Goal: Complete application form

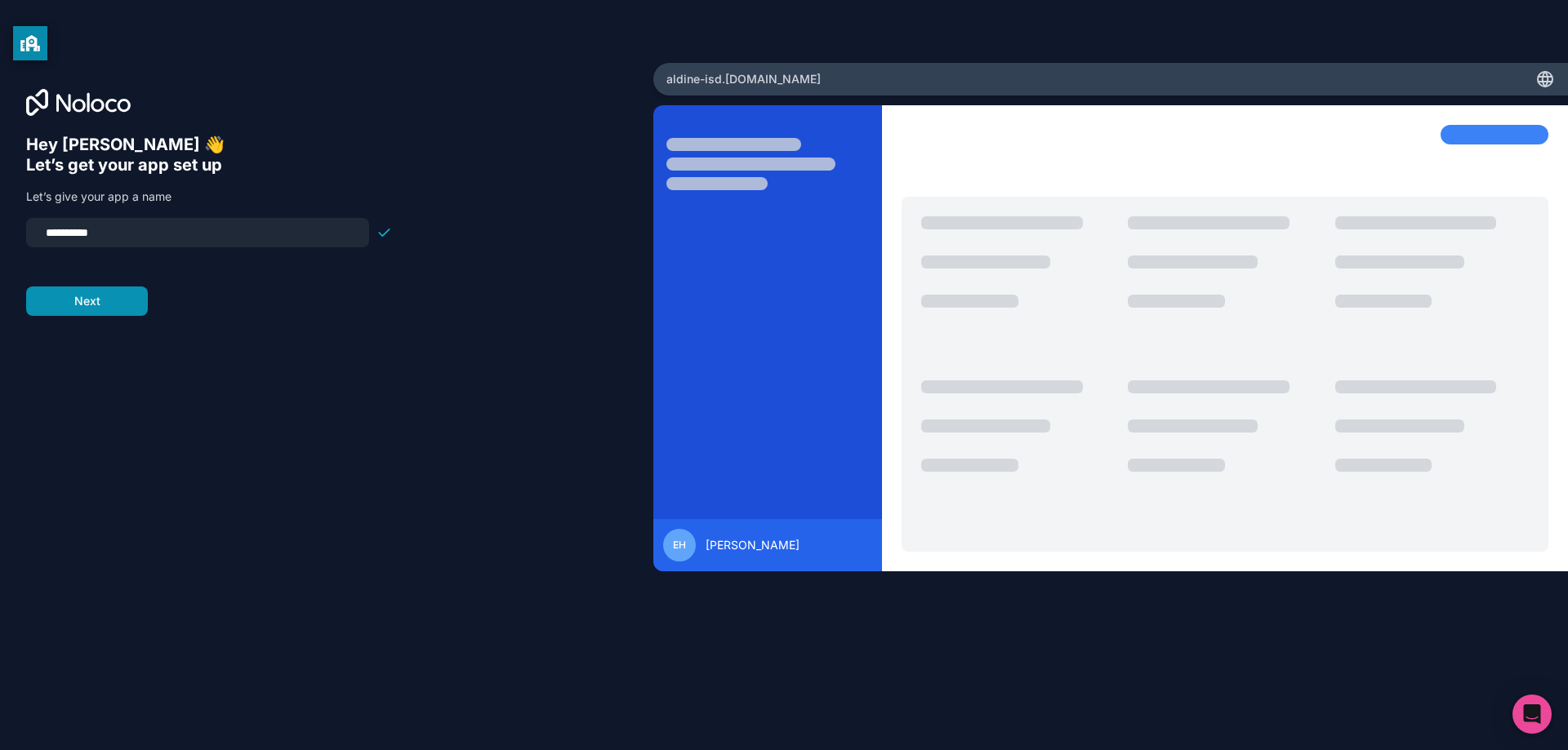
click at [112, 304] on button "Next" at bounding box center [87, 301] width 122 height 30
type input "*"
type input "**********"
click at [127, 297] on button "Next" at bounding box center [87, 301] width 122 height 30
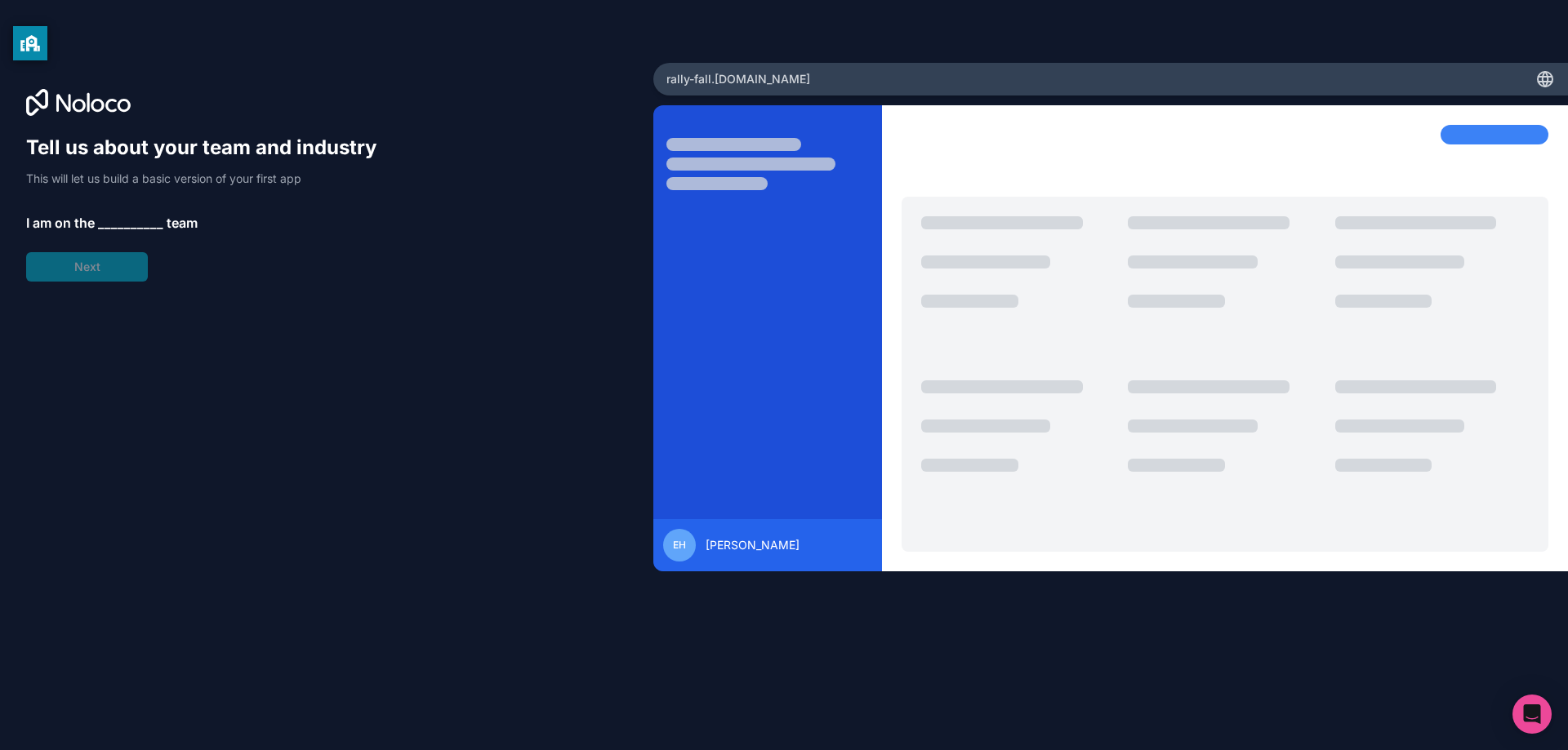
drag, startPoint x: 127, startPoint y: 207, endPoint x: 131, endPoint y: 229, distance: 22.4
click at [127, 213] on div "Tell us about your team and industry This will let us build a basic version of …" at bounding box center [209, 208] width 366 height 147
click at [132, 227] on span "__________" at bounding box center [130, 223] width 65 height 19
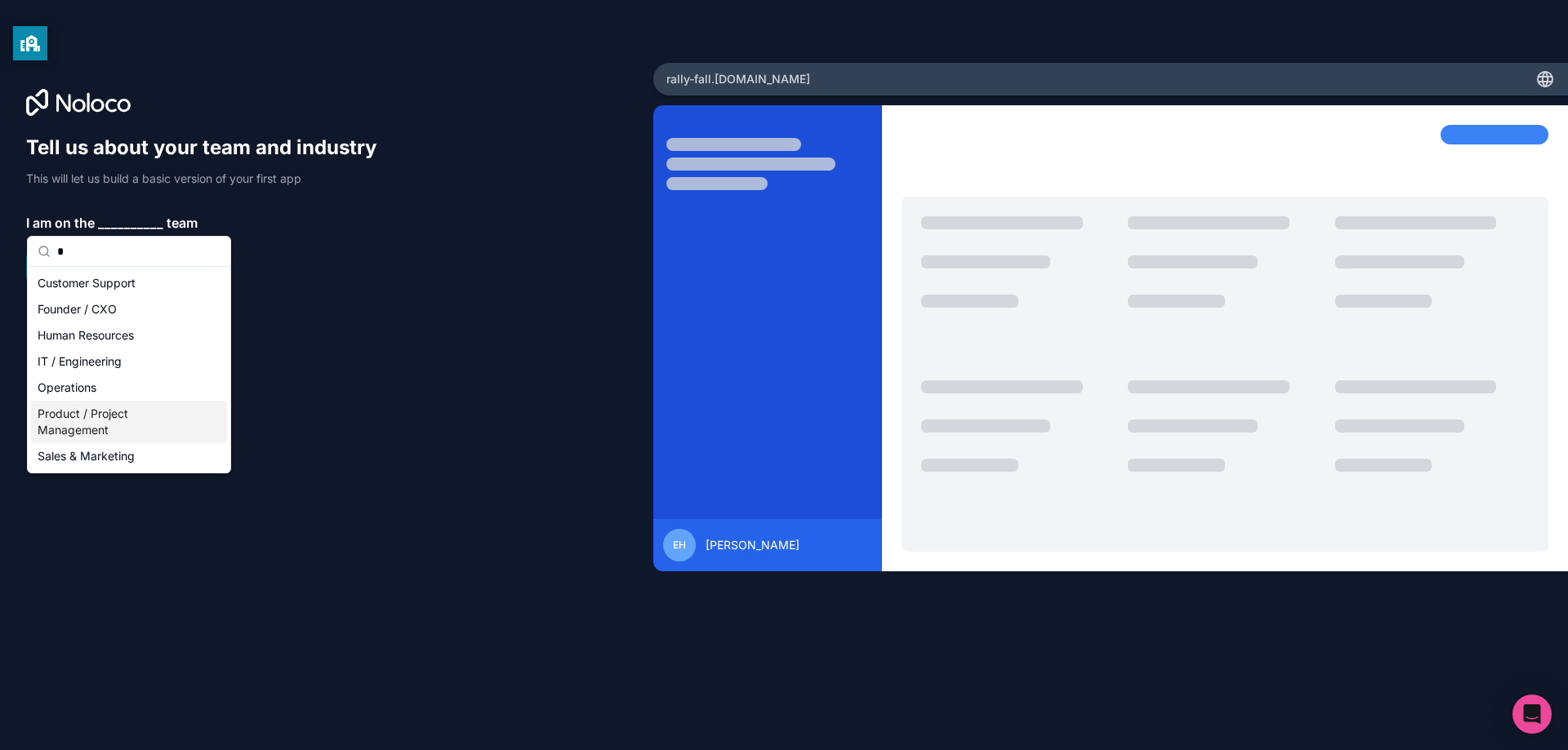
type input "*"
click at [105, 430] on div "Product / Project Management" at bounding box center [129, 422] width 196 height 43
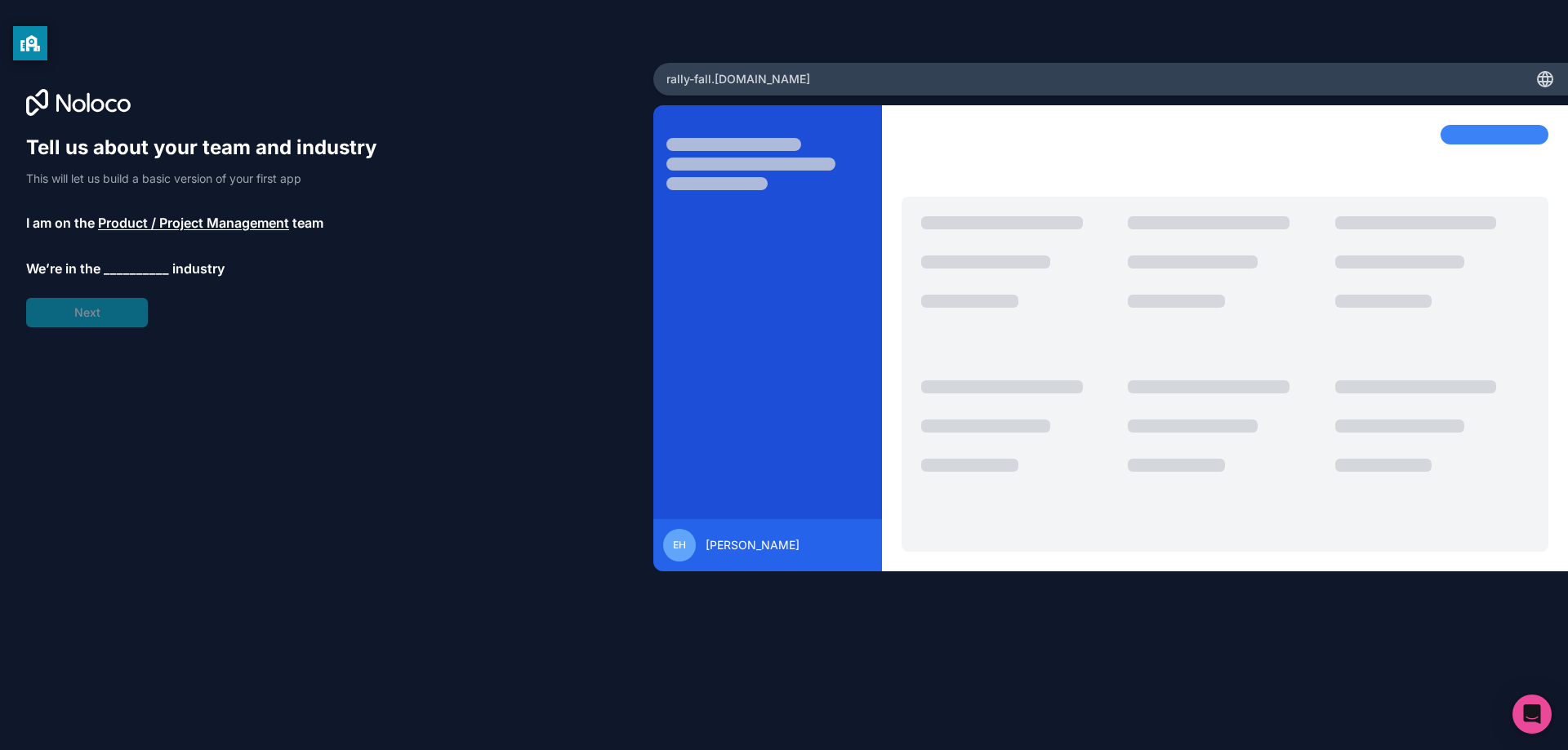
click at [121, 271] on span "__________" at bounding box center [136, 268] width 65 height 19
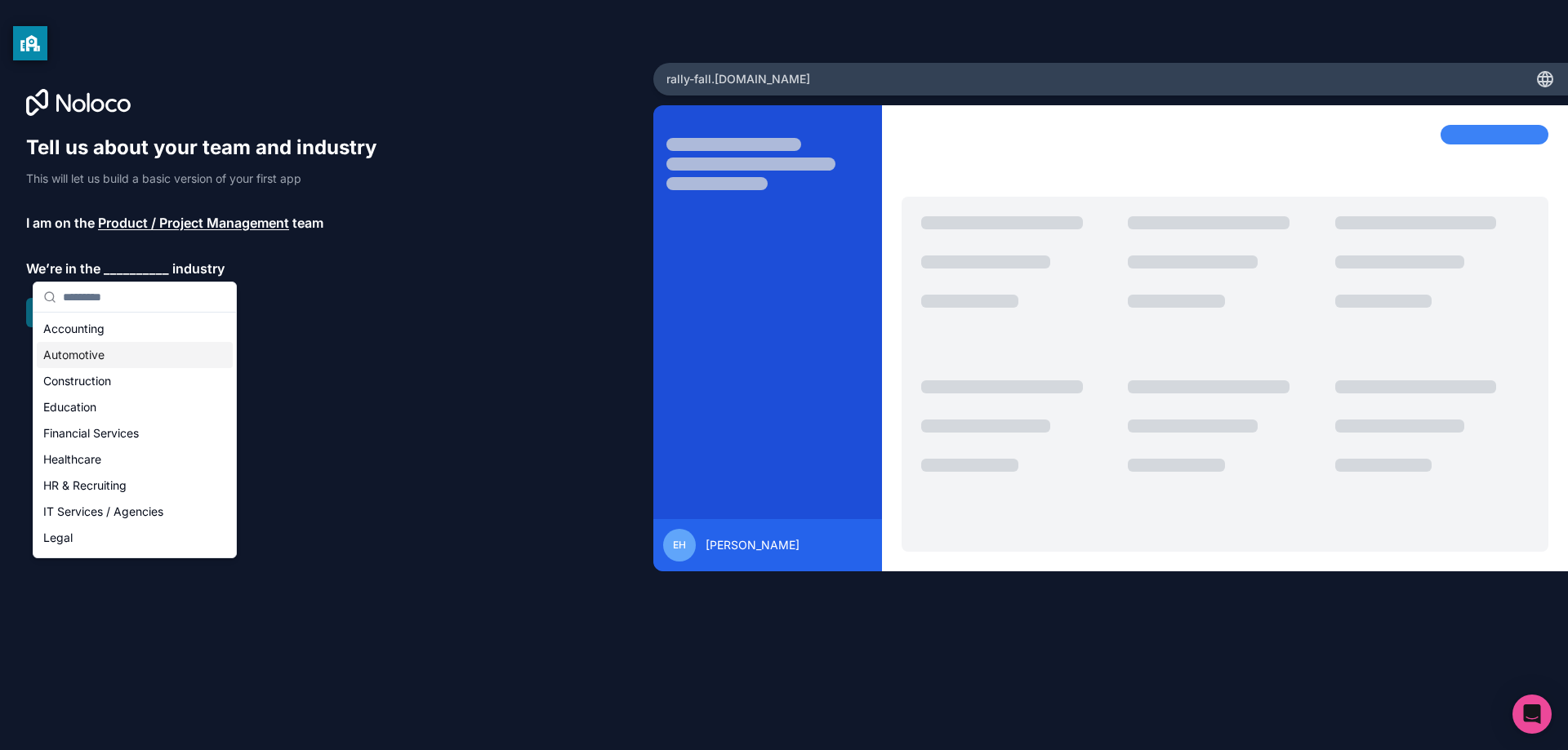
click at [124, 351] on div "Automotive" at bounding box center [134, 355] width 196 height 26
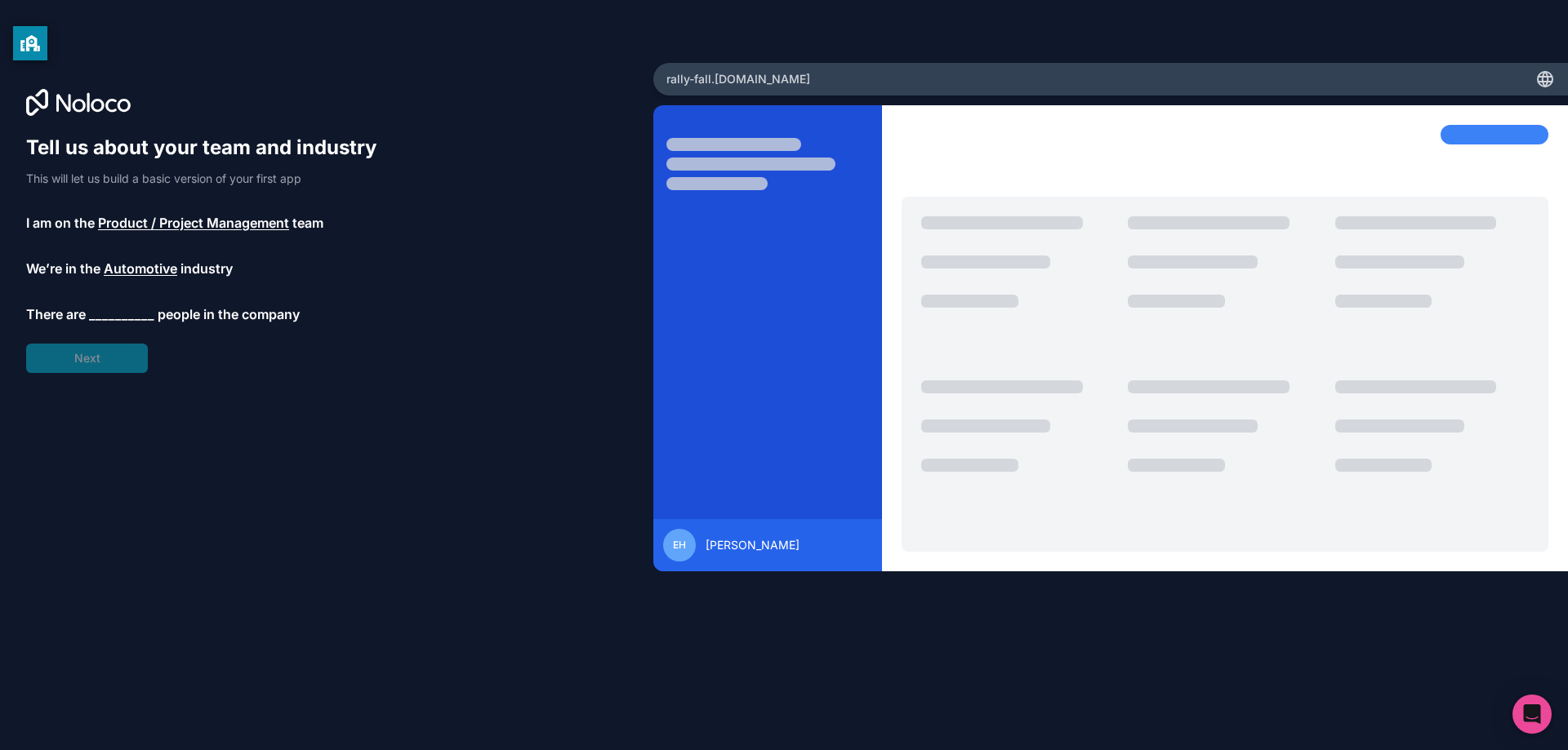
drag, startPoint x: 112, startPoint y: 307, endPoint x: 114, endPoint y: 316, distance: 9.2
click at [112, 309] on span "__________" at bounding box center [121, 314] width 65 height 19
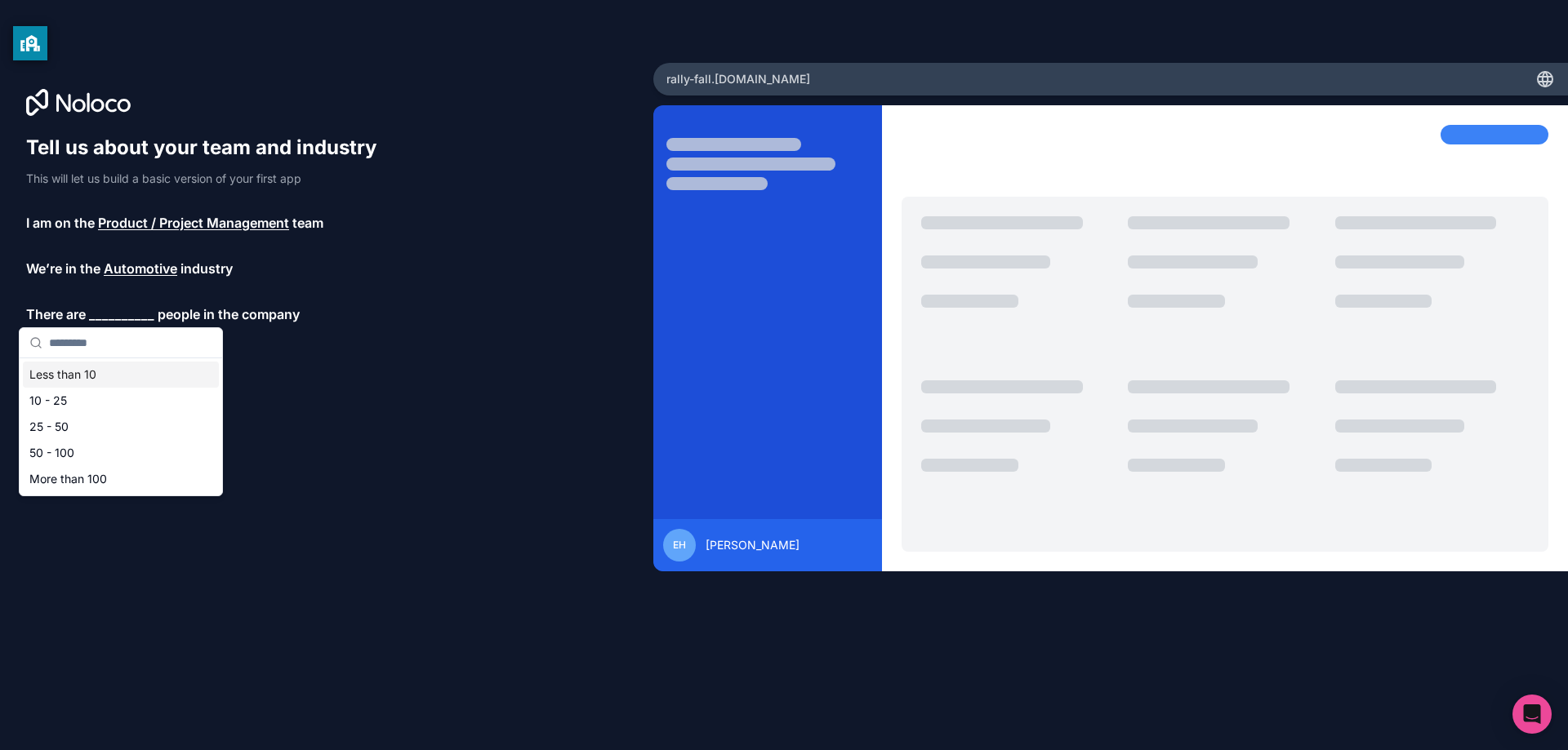
click at [118, 372] on div "Less than 10" at bounding box center [120, 375] width 196 height 26
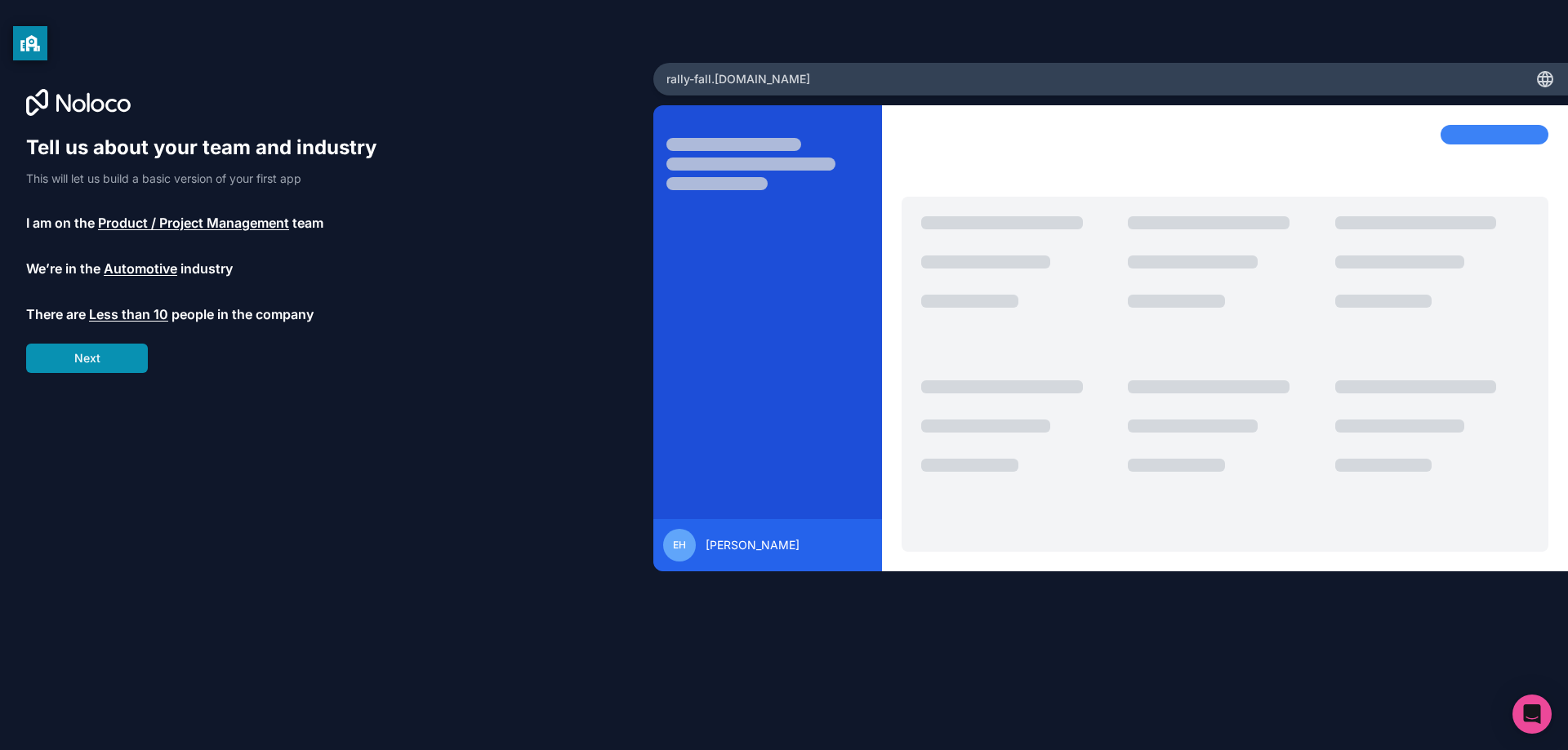
click at [119, 362] on button "Next" at bounding box center [87, 359] width 122 height 30
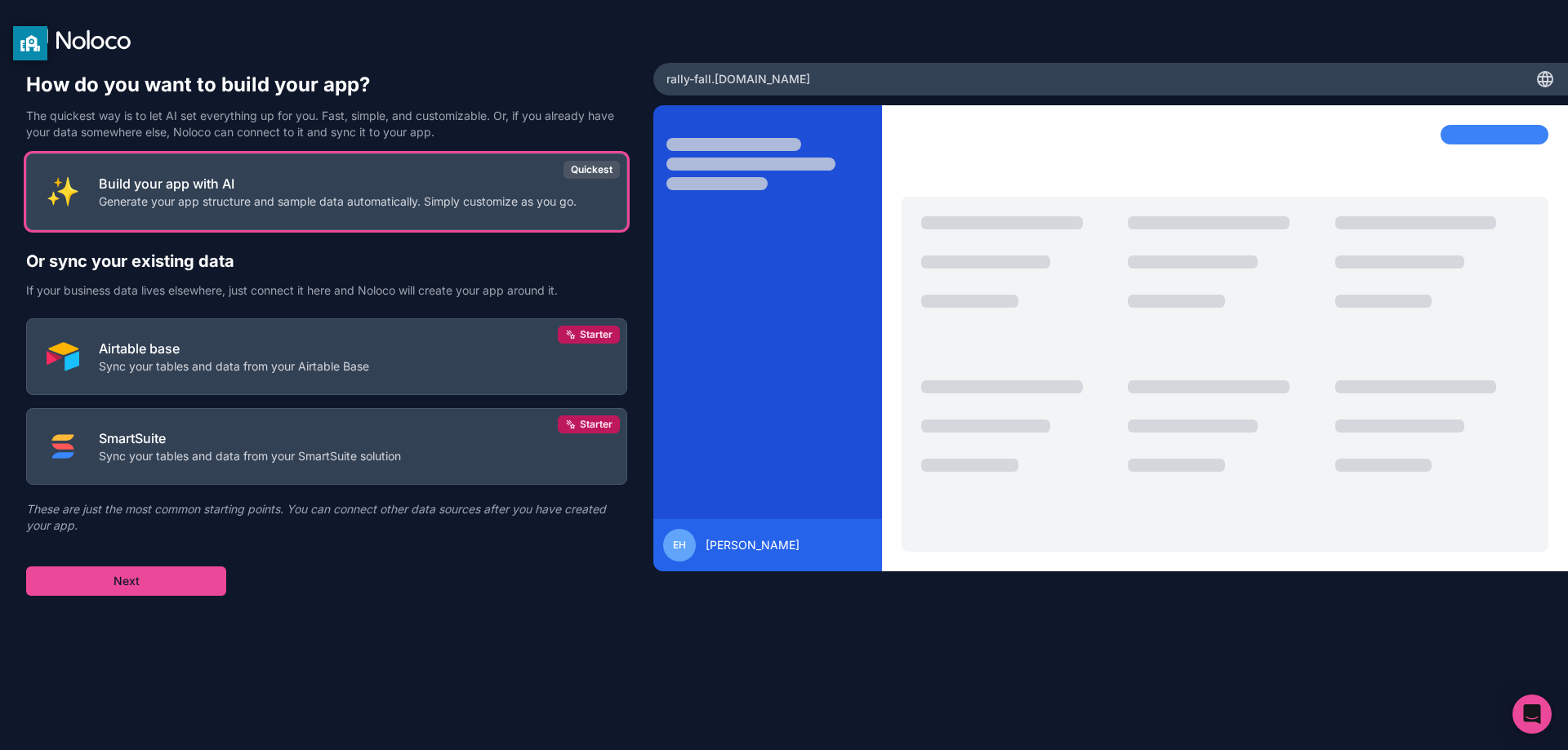
click at [145, 563] on div "Build your app with AI Generate your app structure and sample data automaticall…" at bounding box center [327, 375] width 601 height 443
click at [150, 575] on button "Next" at bounding box center [126, 582] width 200 height 30
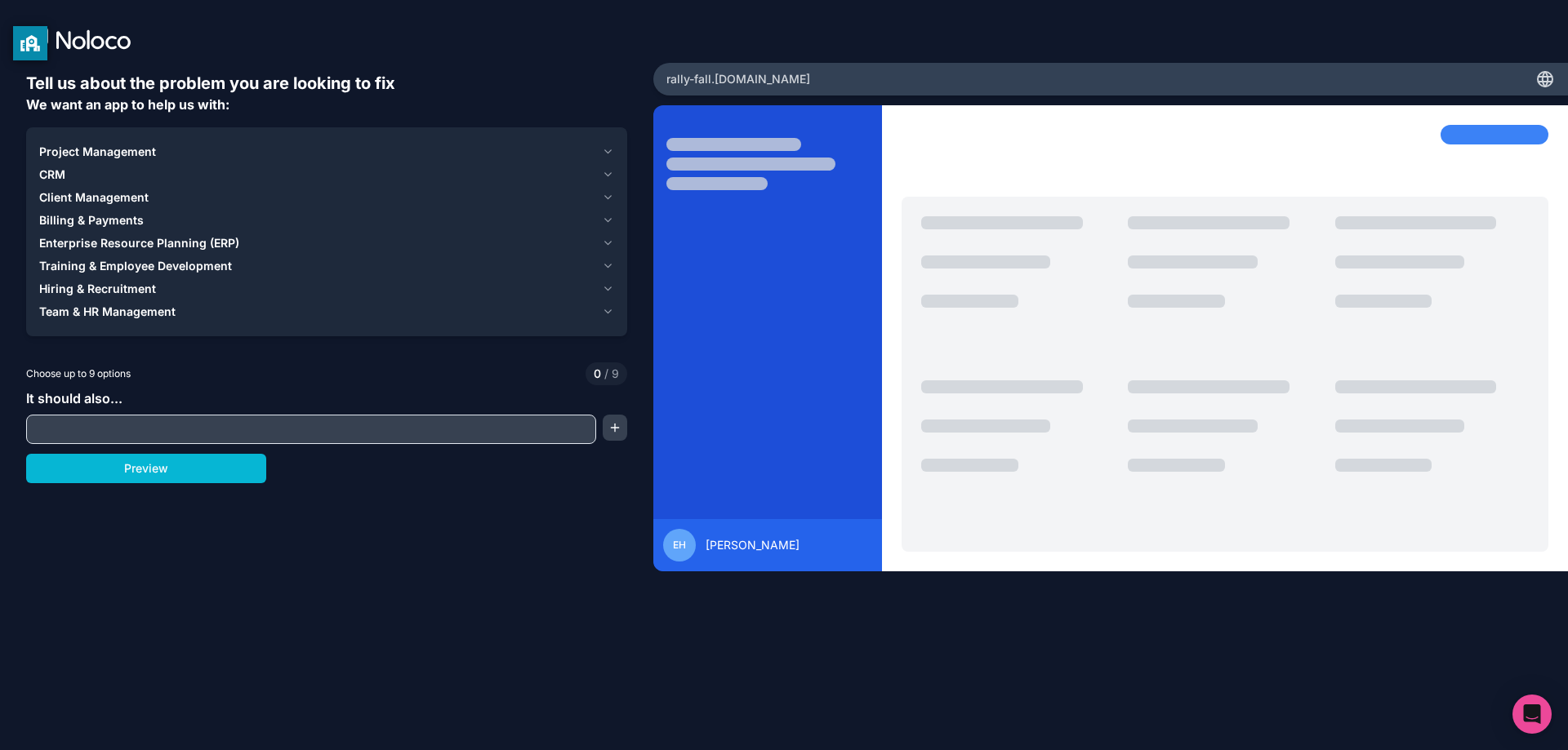
click at [163, 160] on button "Project Management" at bounding box center [327, 152] width 575 height 23
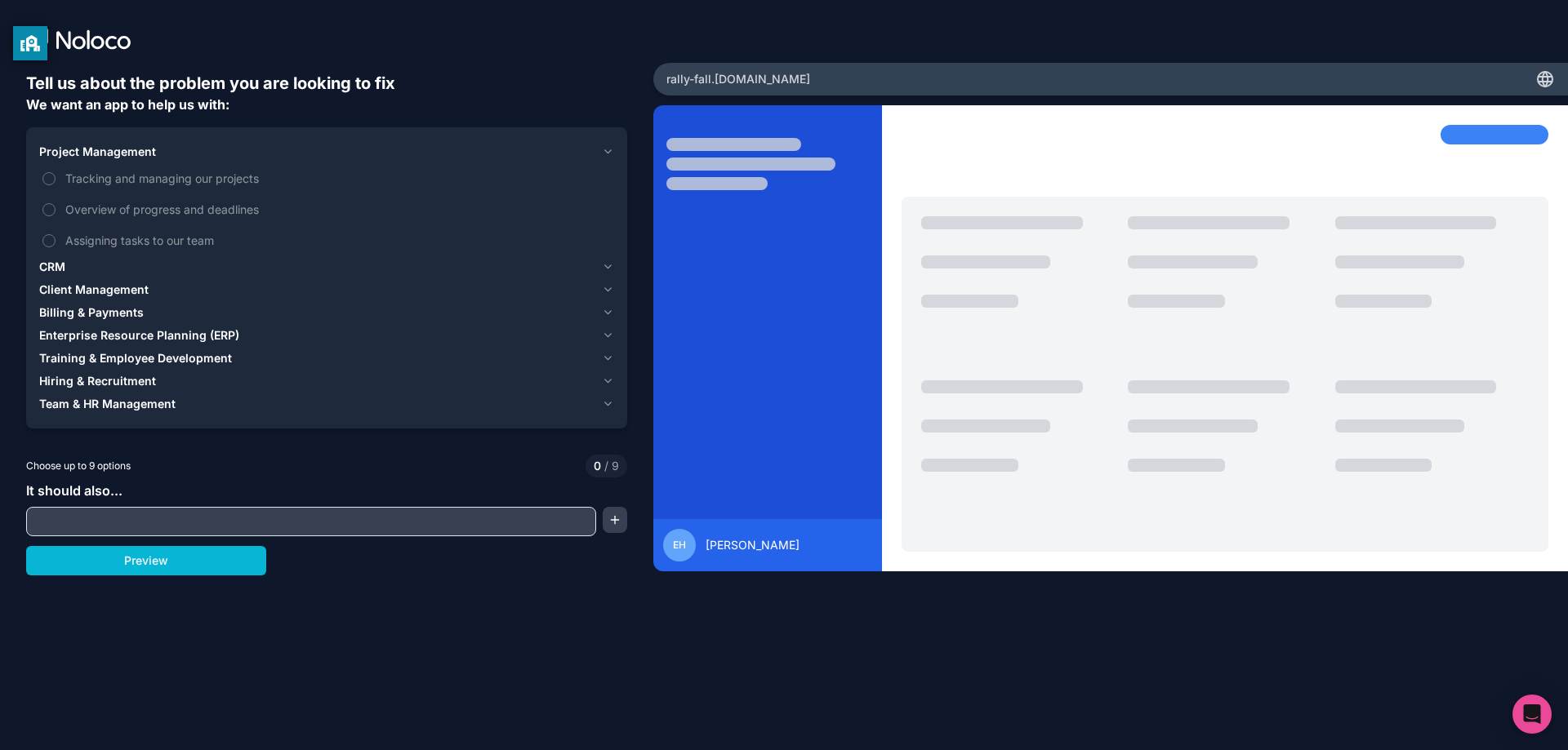
click at [167, 293] on div "Client Management" at bounding box center [317, 289] width 556 height 17
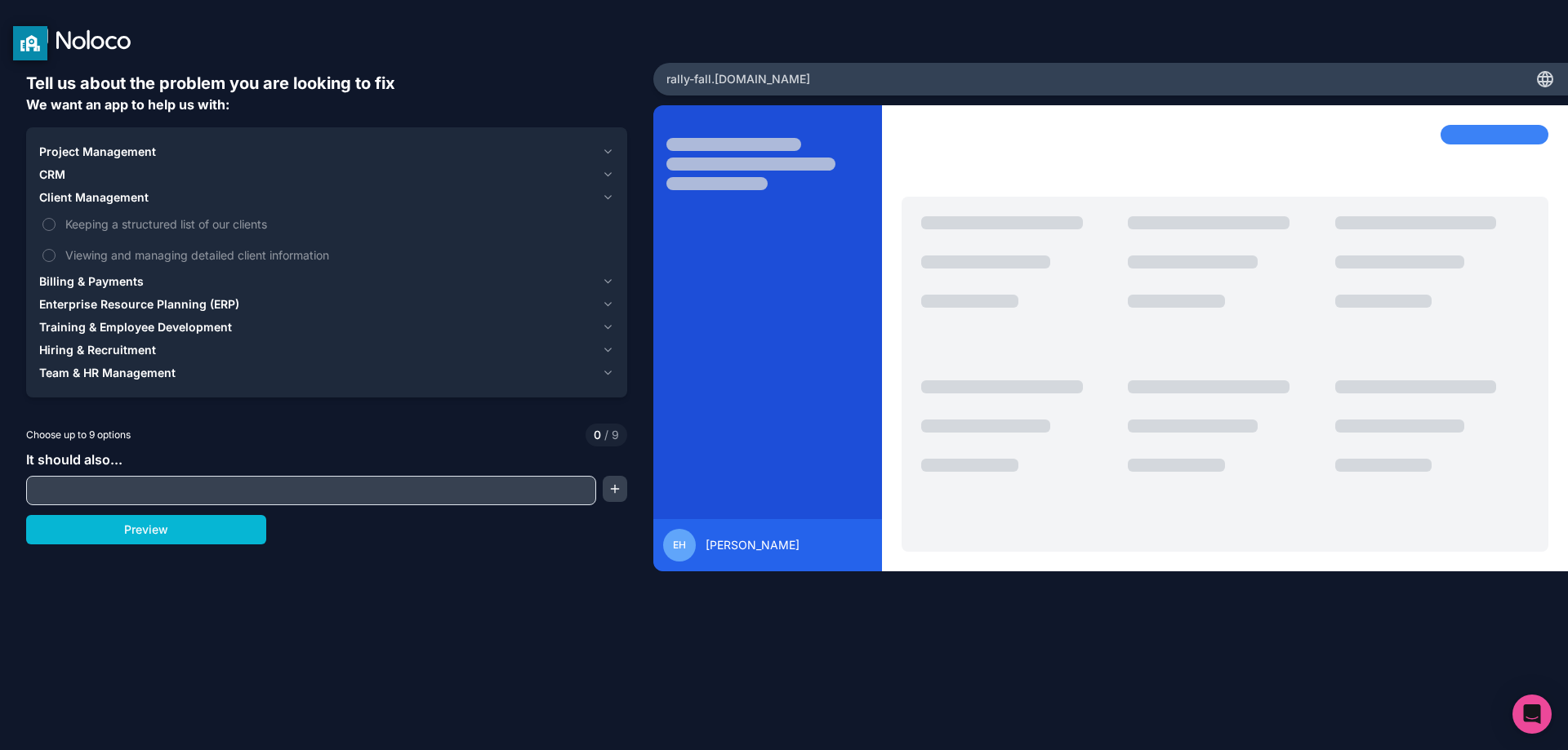
click at [163, 331] on span "Training & Employee Development" at bounding box center [135, 328] width 193 height 17
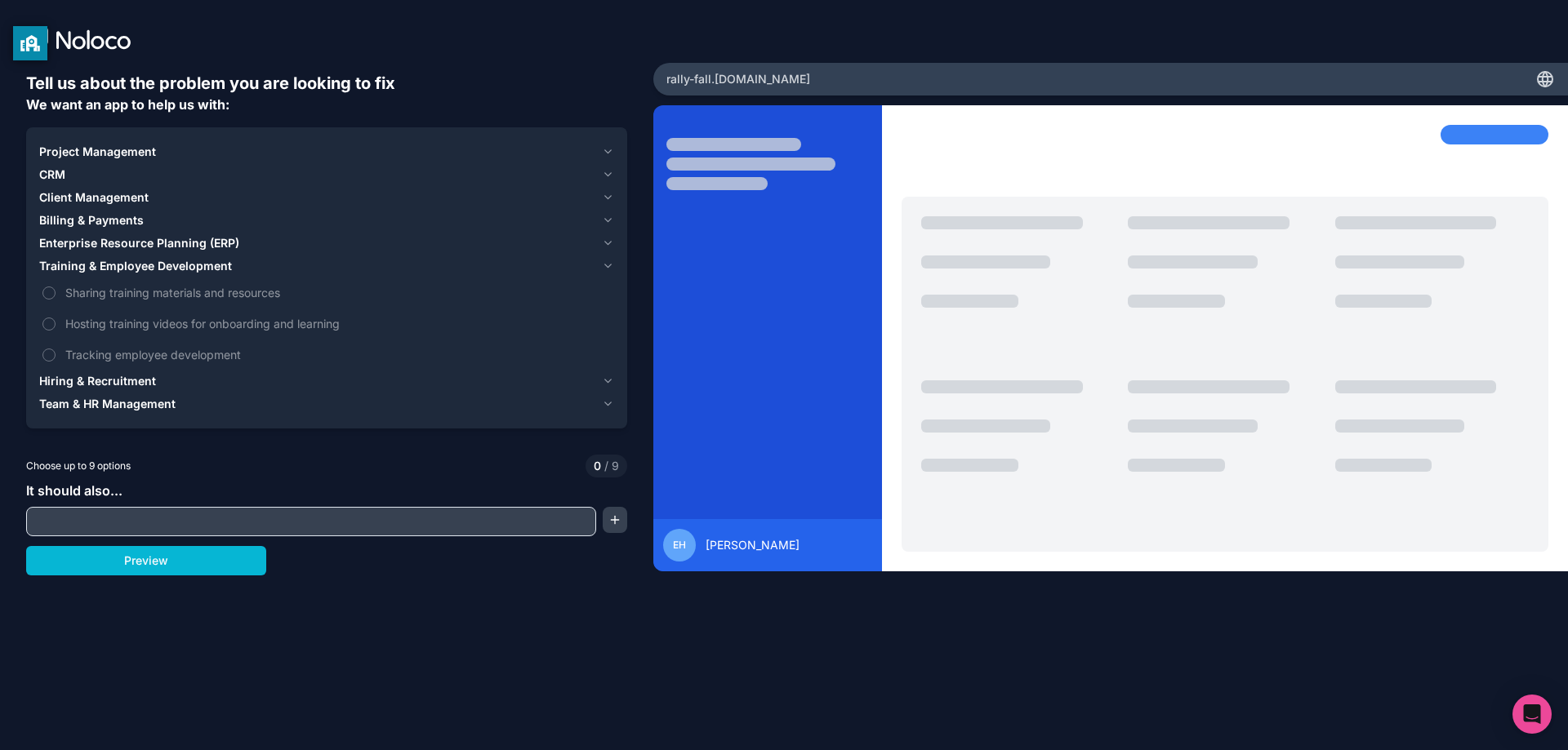
click at [195, 381] on div "Hiring & Recruitment" at bounding box center [317, 381] width 556 height 17
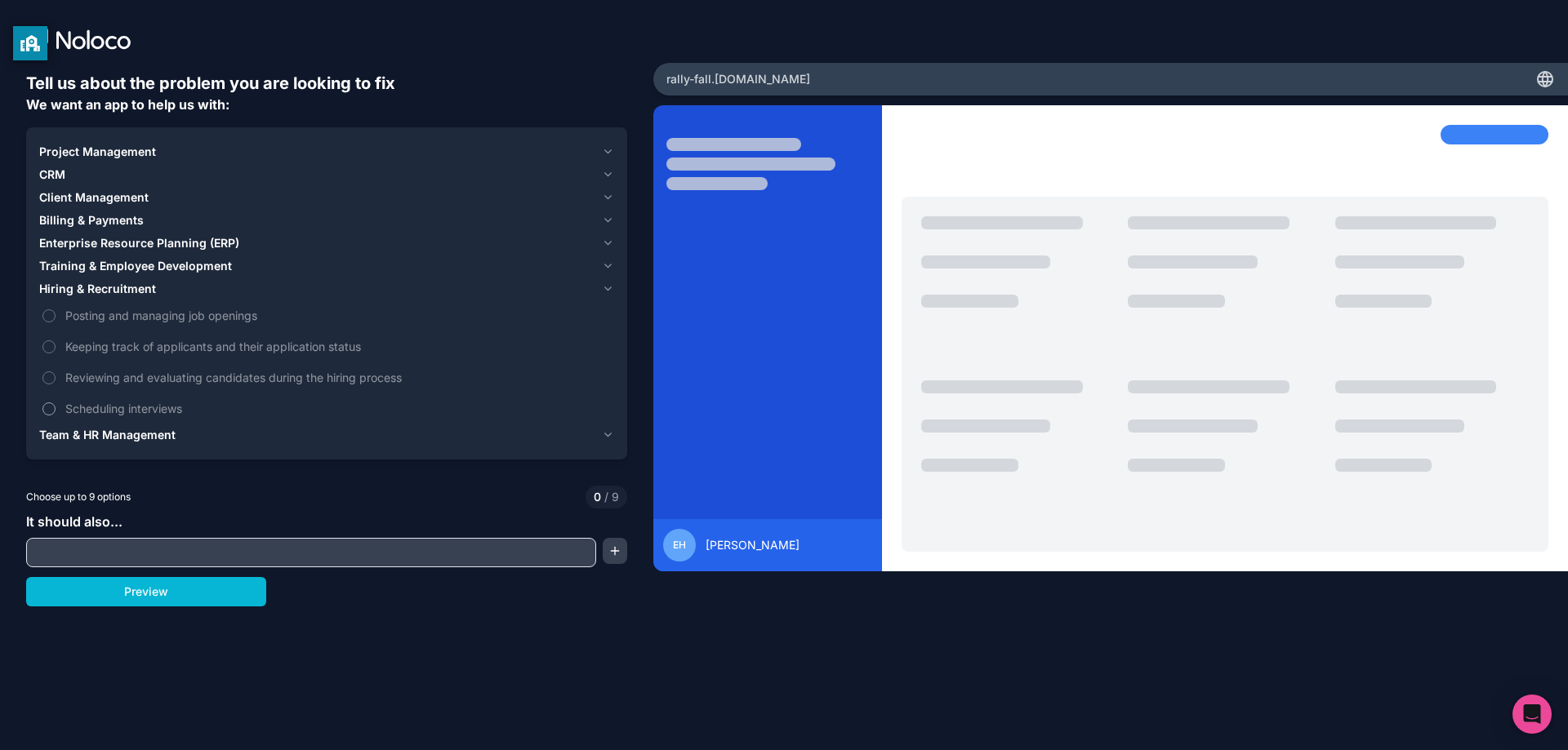
click at [211, 422] on label "Scheduling interviews" at bounding box center [327, 409] width 575 height 30
click at [56, 416] on button "Scheduling interviews" at bounding box center [49, 409] width 13 height 13
click at [182, 557] on input "text" at bounding box center [311, 552] width 562 height 23
click at [131, 400] on span "Scheduling interviews" at bounding box center [338, 409] width 545 height 17
click at [56, 402] on button "Scheduling interviews" at bounding box center [49, 409] width 13 height 13
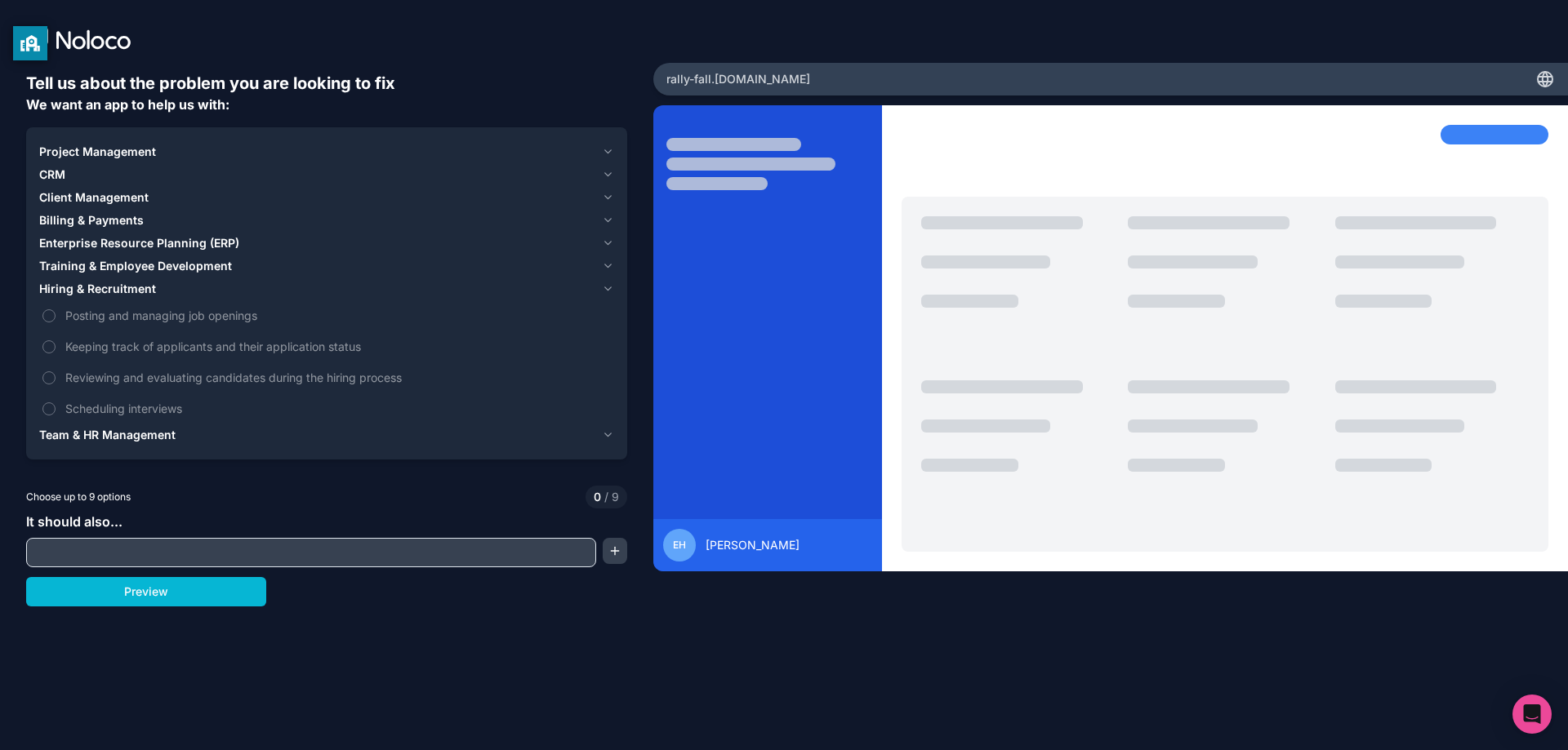
click at [229, 557] on input "text" at bounding box center [311, 552] width 562 height 23
click at [174, 592] on button "Preview" at bounding box center [146, 592] width 240 height 30
click at [68, 250] on span "Enterprise Resource Planning (ERP)" at bounding box center [139, 243] width 200 height 17
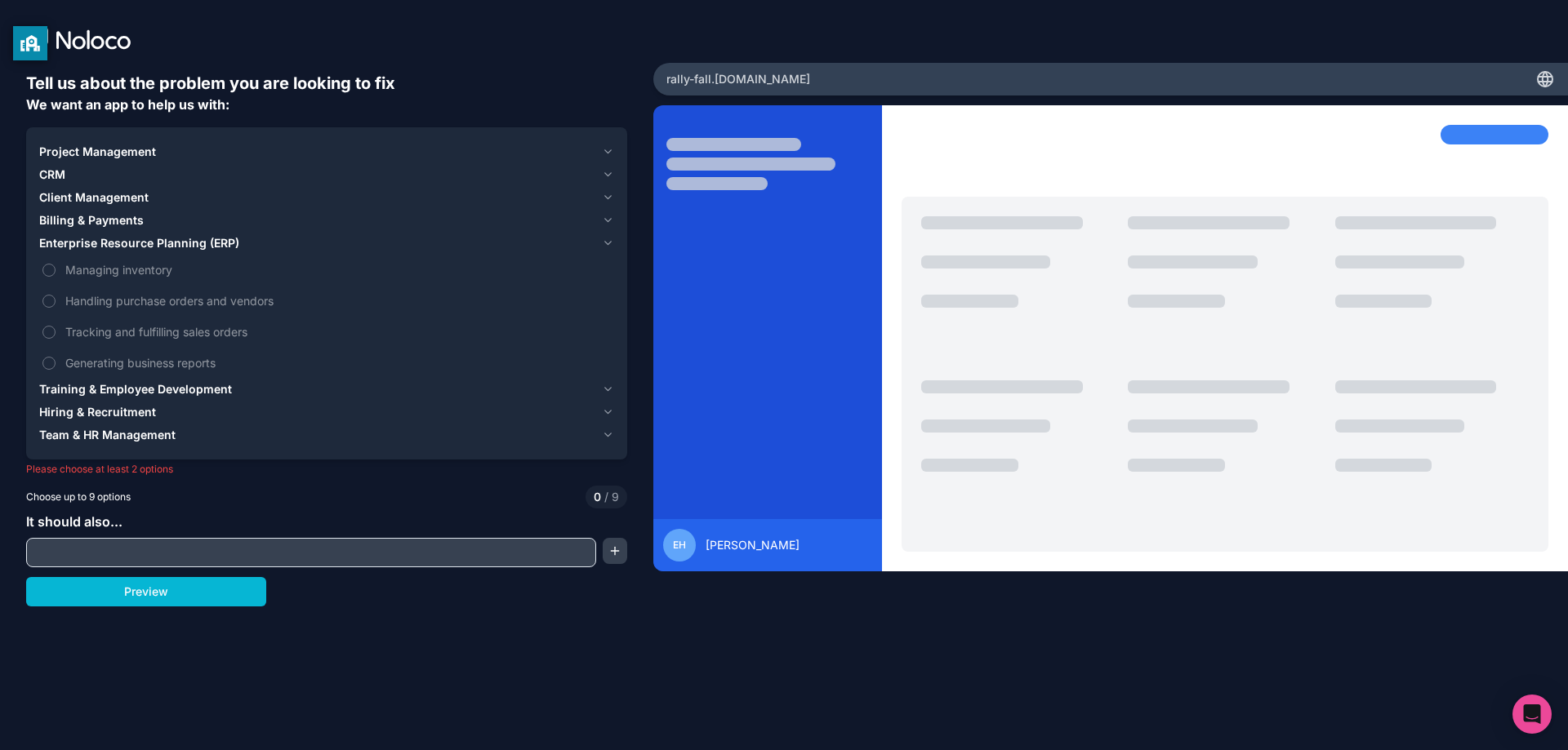
click at [69, 244] on span "Enterprise Resource Planning (ERP)" at bounding box center [139, 243] width 200 height 17
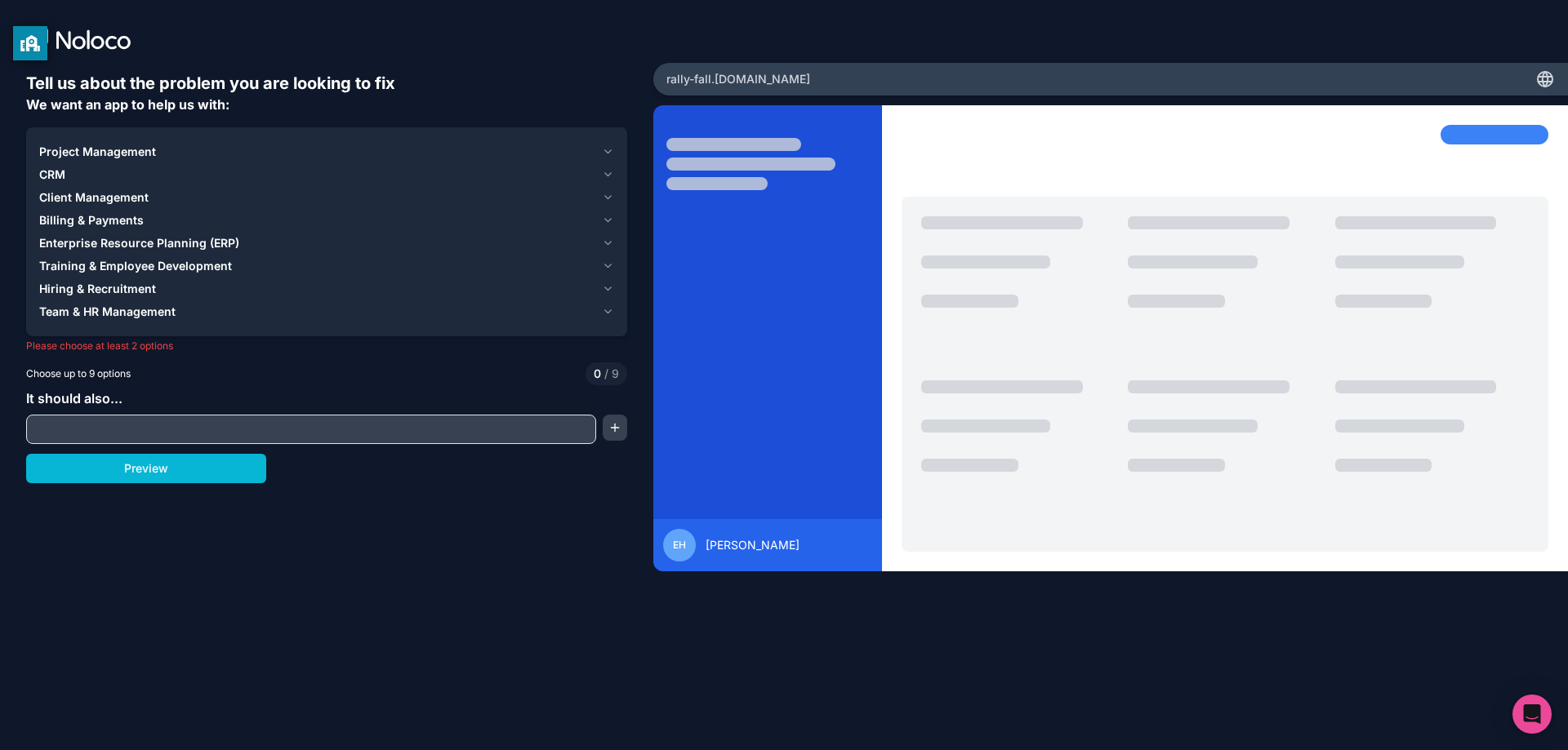
click at [67, 215] on span "Billing & Payments" at bounding box center [91, 220] width 105 height 17
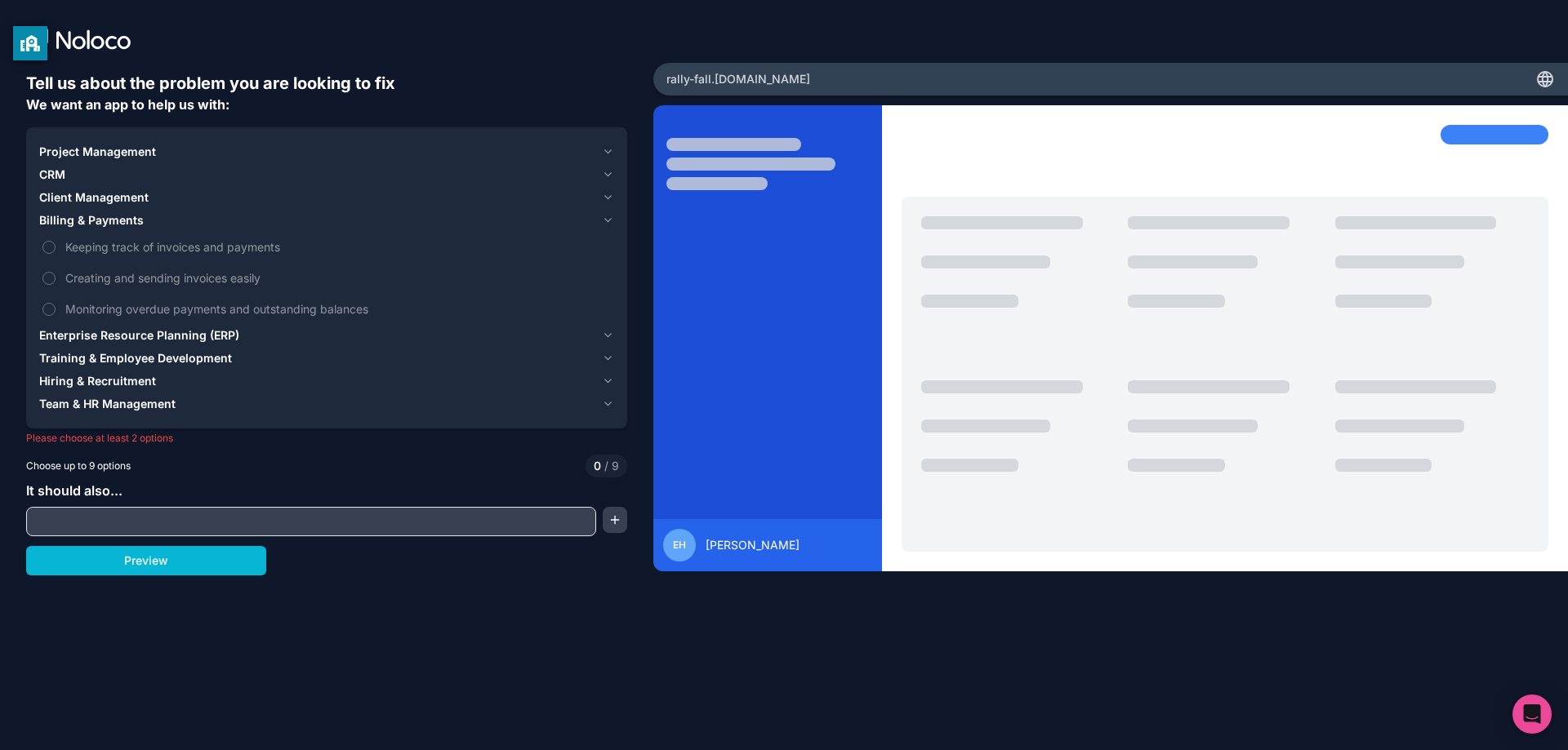
click at [71, 213] on span "Billing & Payments" at bounding box center [91, 220] width 105 height 17
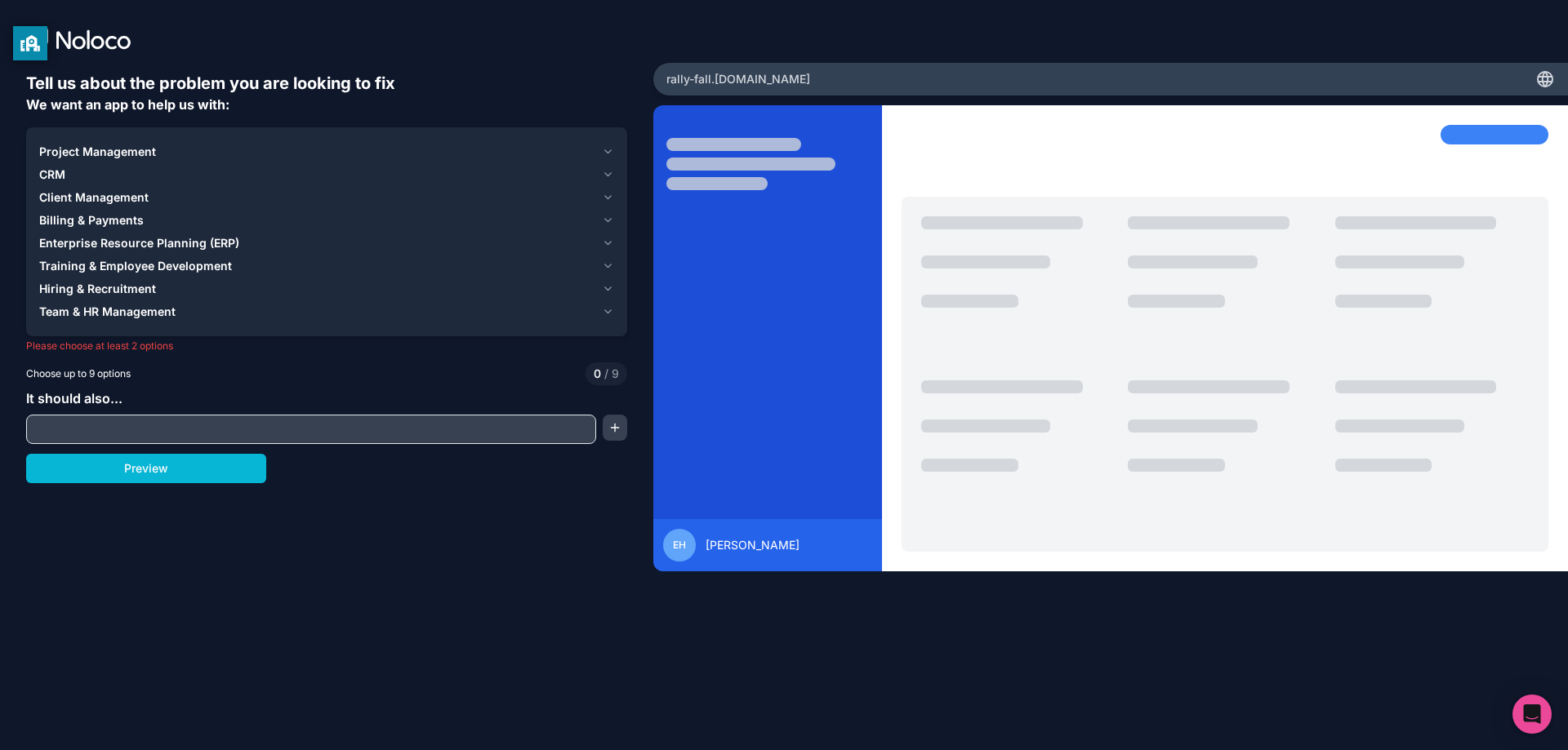
click at [58, 182] on span "CRM" at bounding box center [52, 174] width 26 height 17
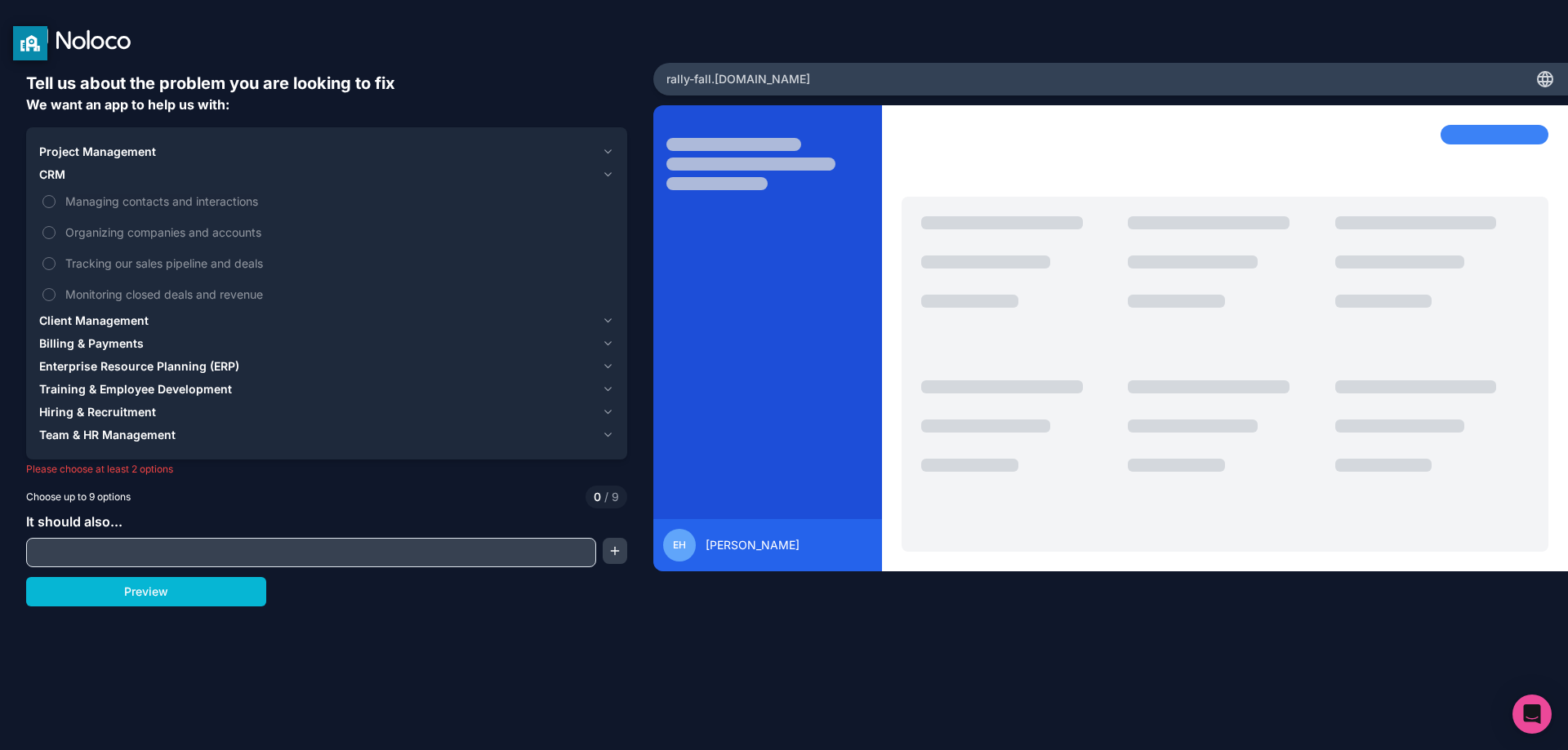
click at [61, 176] on span "CRM" at bounding box center [52, 174] width 26 height 17
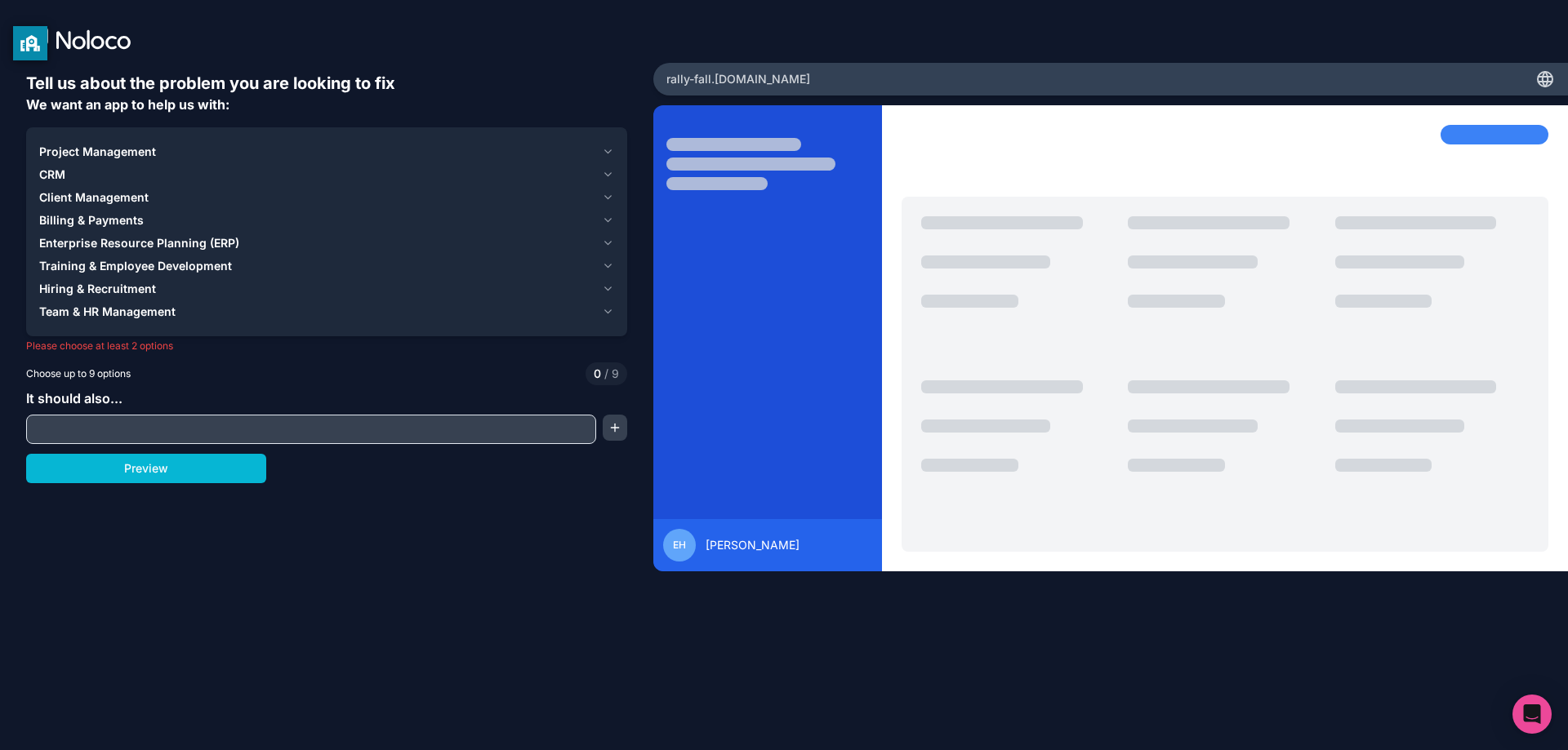
click at [83, 307] on span "Team & HR Management" at bounding box center [107, 312] width 137 height 17
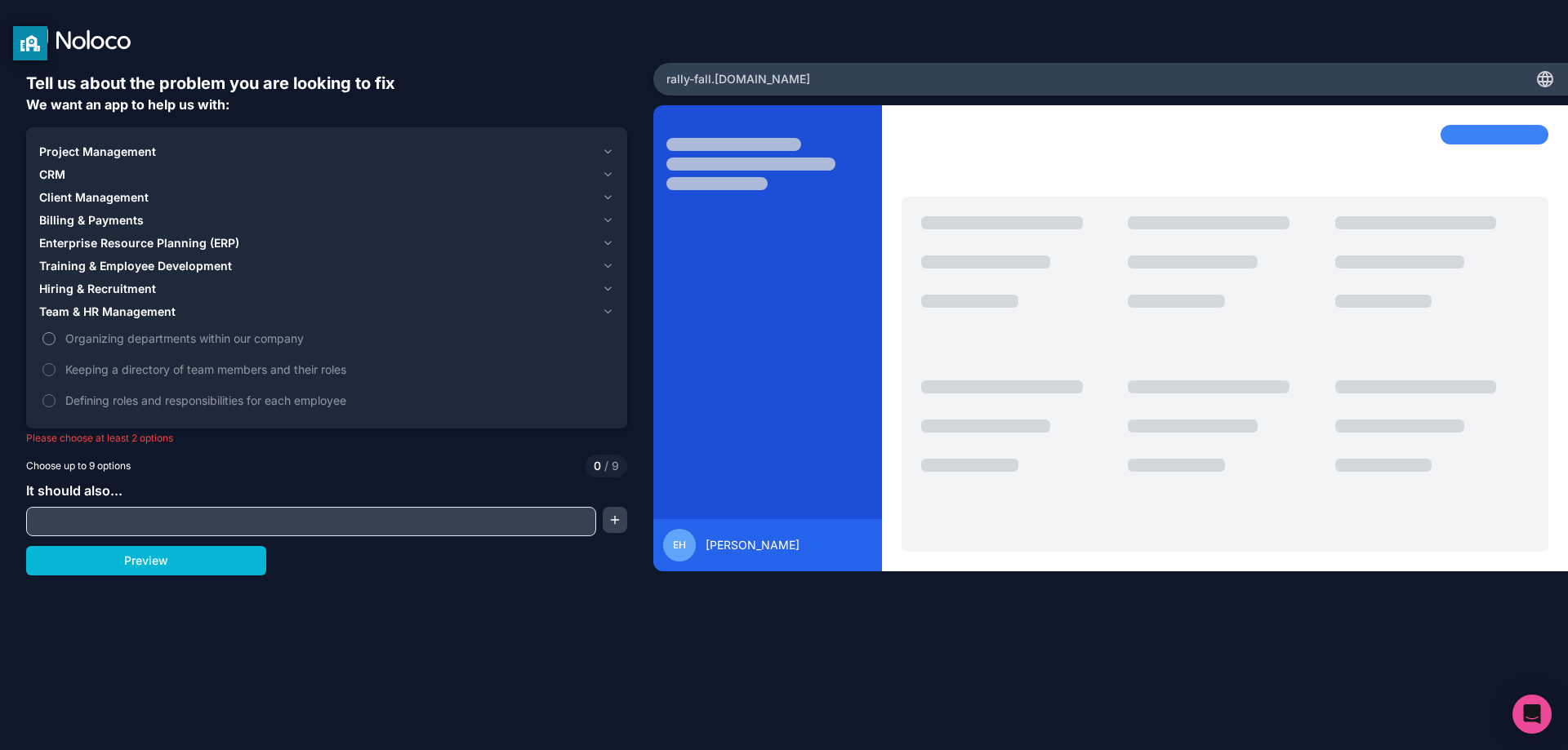
click at [96, 335] on span "Organizing departments within our company" at bounding box center [338, 339] width 545 height 17
click at [56, 335] on button "Organizing departments within our company" at bounding box center [49, 339] width 13 height 13
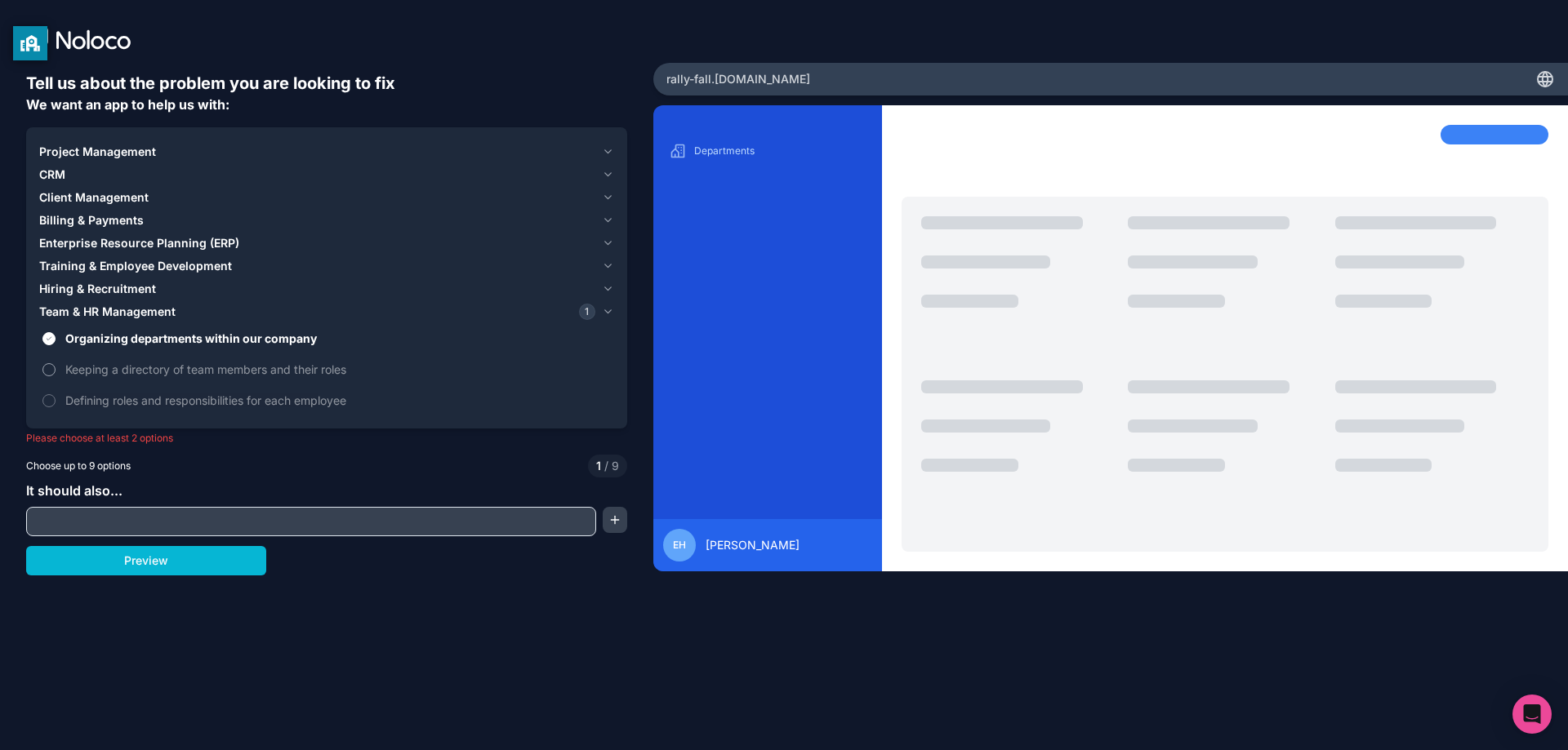
click at [106, 364] on span "Keeping a directory of team members and their roles" at bounding box center [338, 369] width 545 height 17
click at [56, 364] on button "Keeping a directory of team members and their roles" at bounding box center [49, 369] width 13 height 13
click at [137, 400] on span "Defining roles and responsibilities for each employee" at bounding box center [338, 401] width 545 height 17
click at [56, 400] on button "Defining roles and responsibilities for each employee" at bounding box center [49, 401] width 13 height 13
click at [169, 576] on div "Tell us about the problem you are looking to fix We want an app to help us with…" at bounding box center [327, 335] width 601 height 528
